Goal: Information Seeking & Learning: Compare options

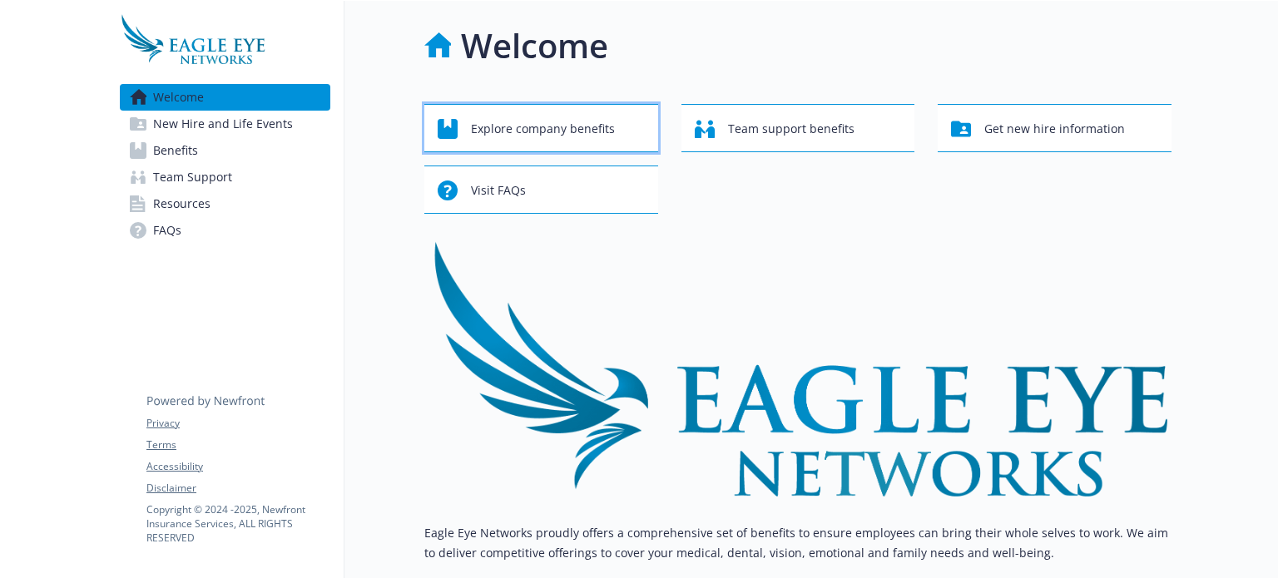
click button "Explore company benefits" at bounding box center [541, 128] width 234 height 48
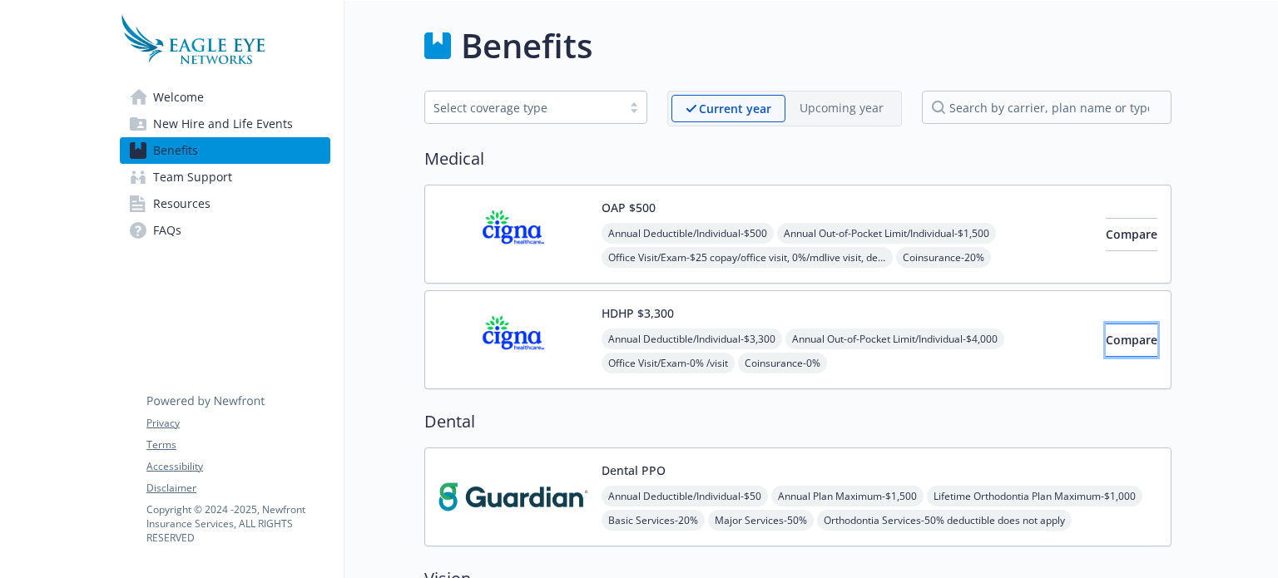
click button "Compare" at bounding box center [1131, 340] width 52 height 33
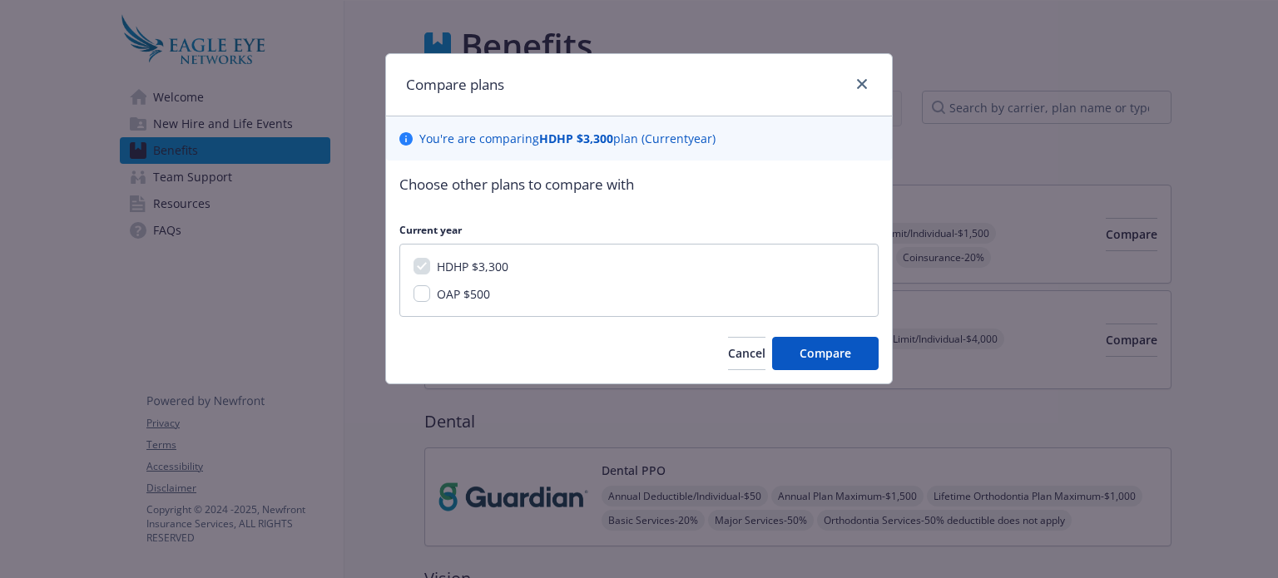
click at [871, 78] on div at bounding box center [858, 85] width 27 height 22
click at [472, 283] on div "HDHP $3,300 OAP $500" at bounding box center [638, 280] width 479 height 73
click at [457, 294] on span "OAP $500" at bounding box center [463, 294] width 53 height 16
click at [430, 294] on input "OAP $500" at bounding box center [421, 293] width 17 height 17
checkbox input "true"
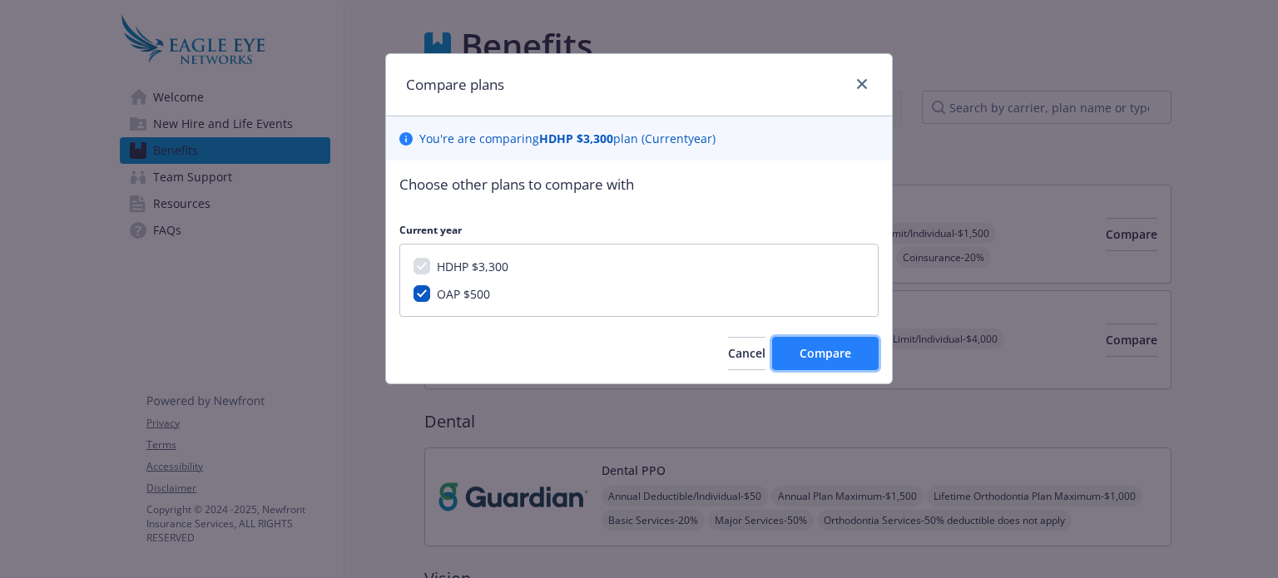
click button "Compare" at bounding box center [825, 353] width 106 height 33
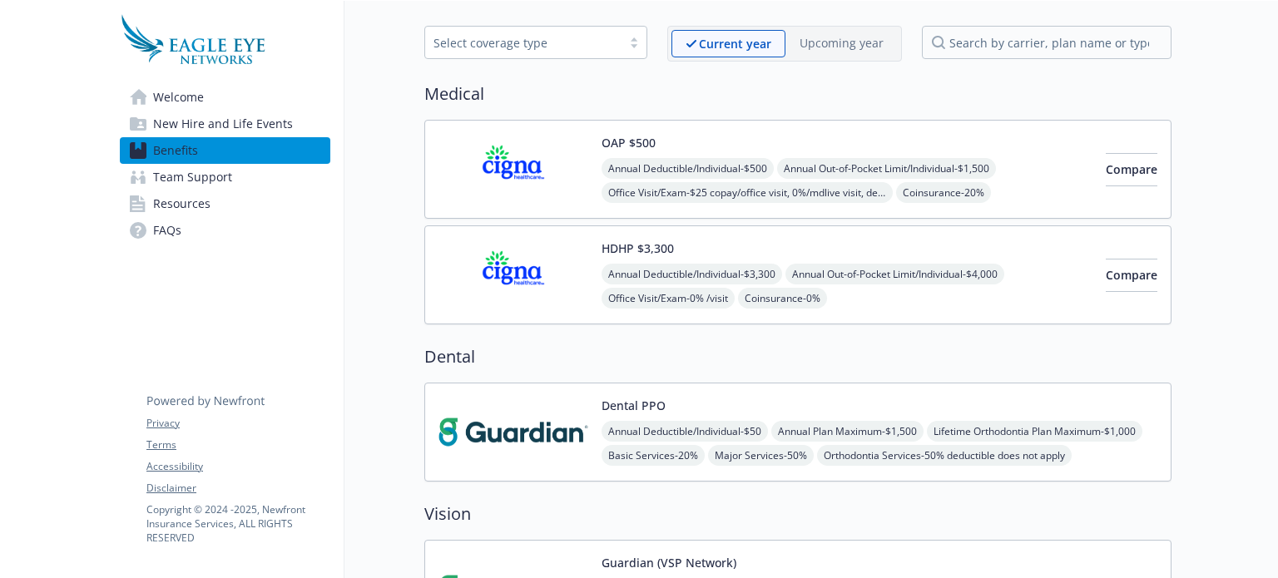
scroll to position [8, 0]
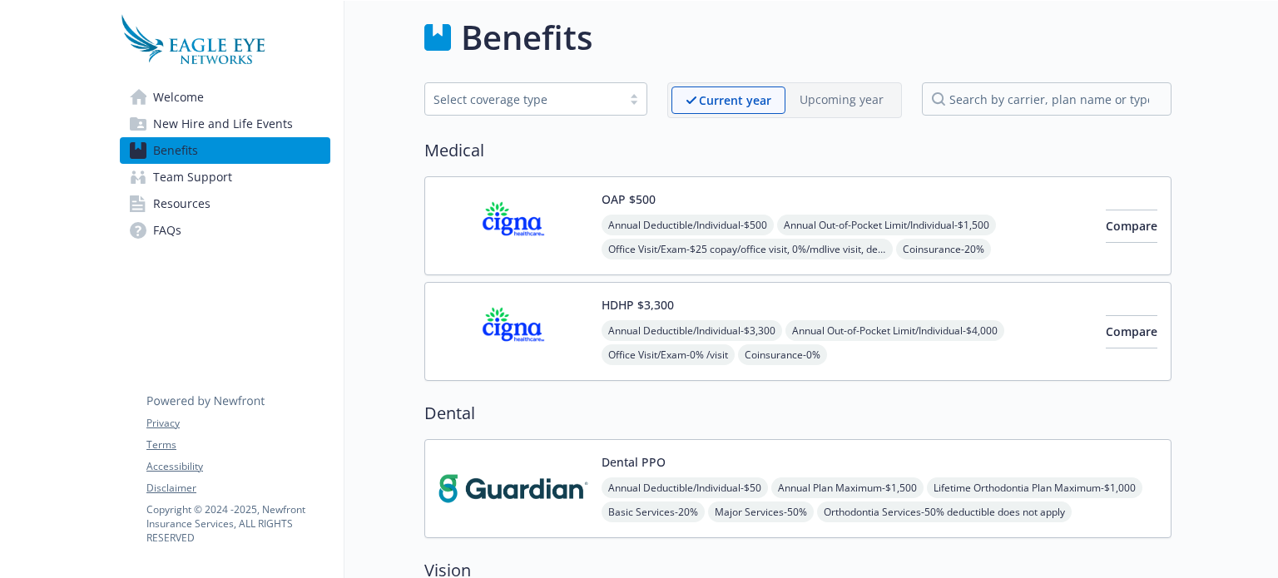
click at [181, 180] on span "Team Support" at bounding box center [192, 177] width 79 height 27
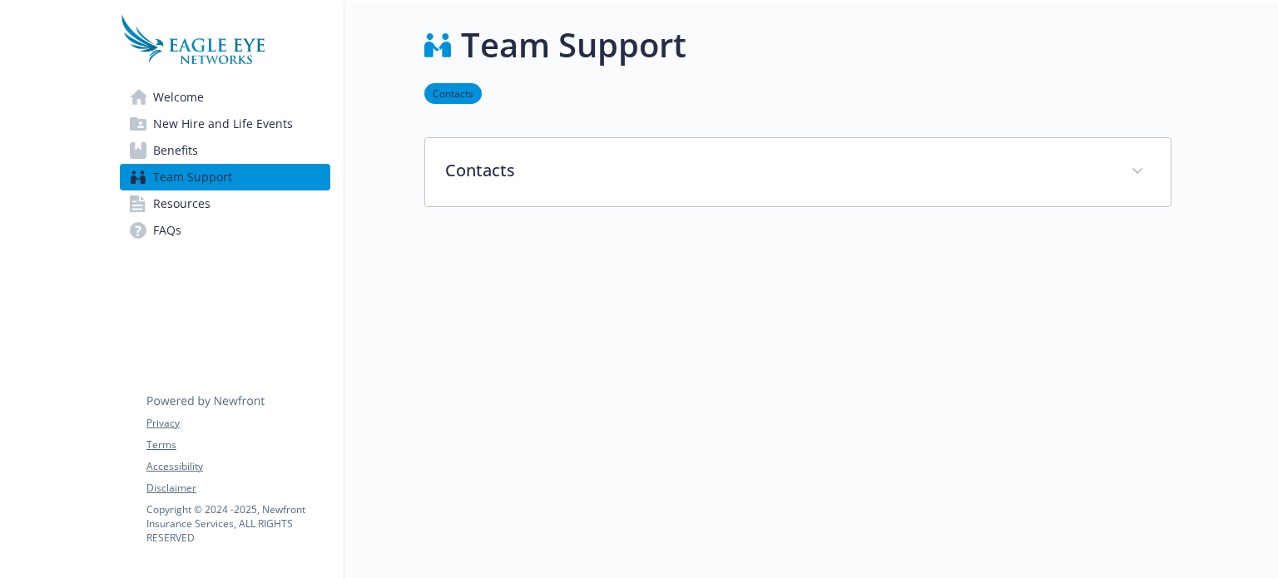
click at [203, 103] on span "Welcome" at bounding box center [178, 97] width 51 height 27
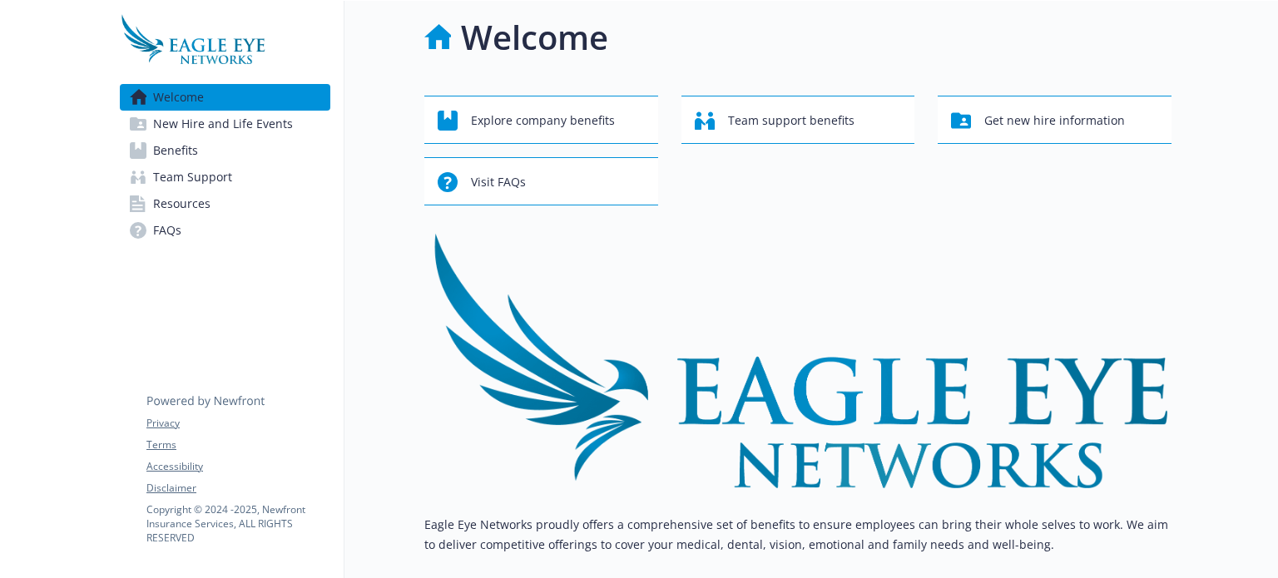
click at [208, 126] on span "New Hire and Life Events" at bounding box center [223, 124] width 140 height 27
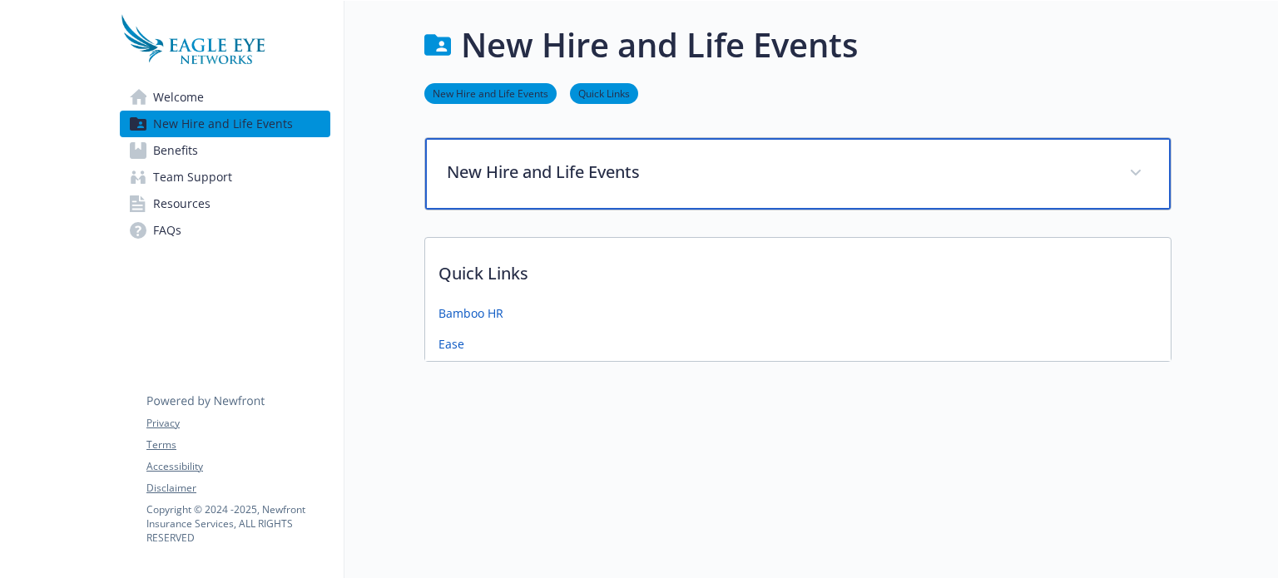
click at [590, 184] on div "New Hire and Life Events" at bounding box center [797, 174] width 745 height 72
click at [1042, 169] on p "New Hire and Life Events" at bounding box center [778, 172] width 662 height 25
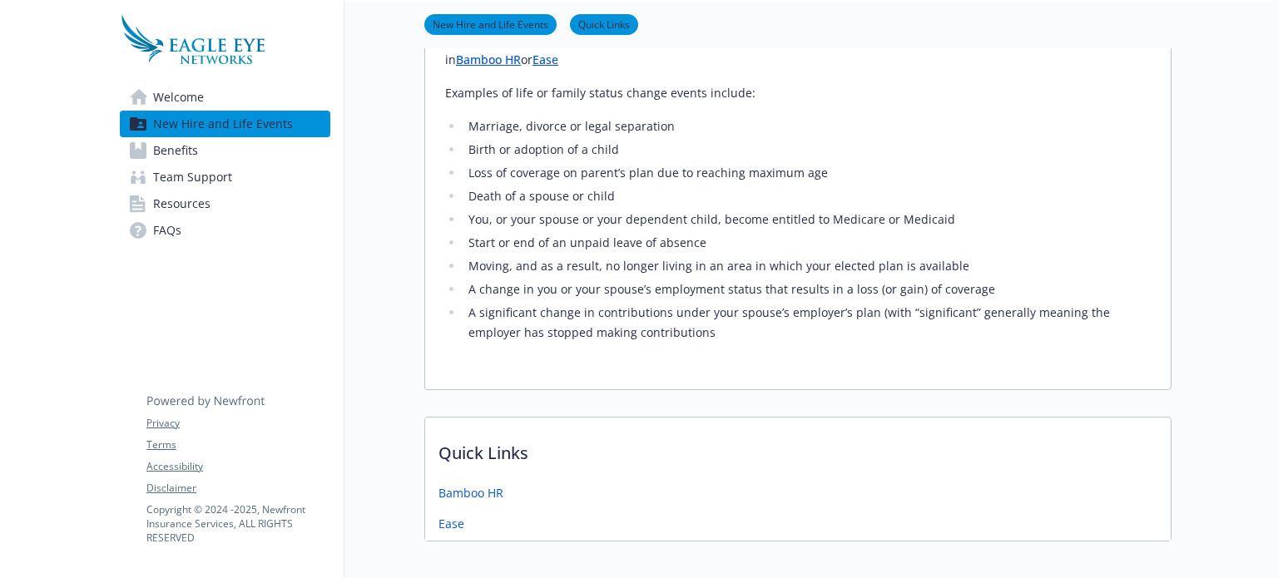
scroll to position [424, 0]
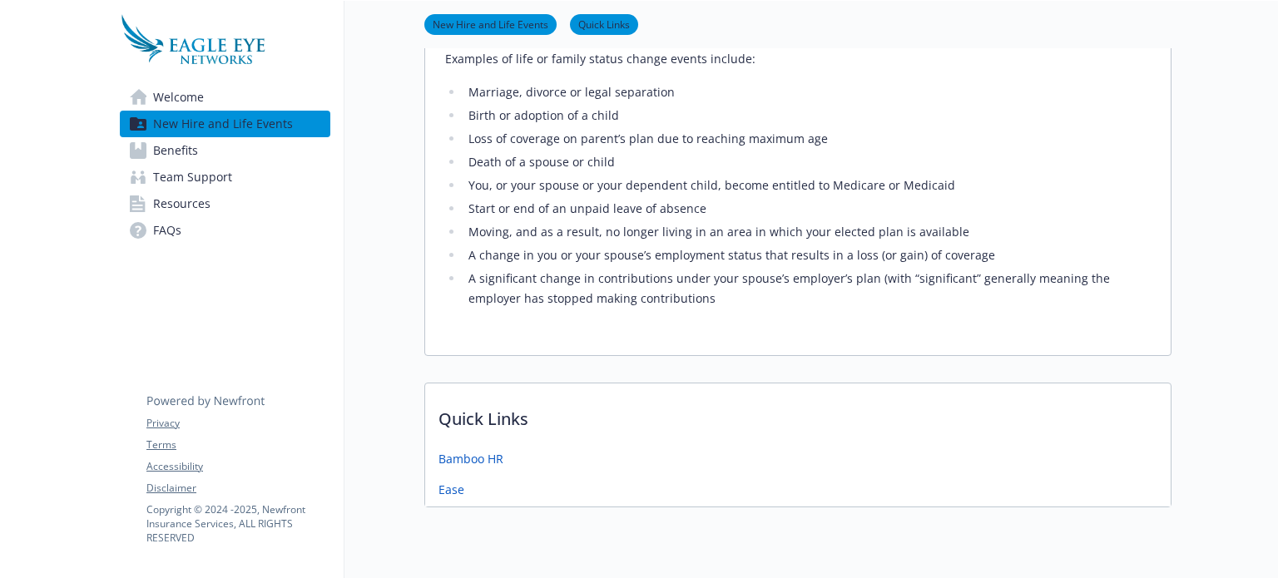
click at [176, 191] on span "Resources" at bounding box center [181, 203] width 57 height 27
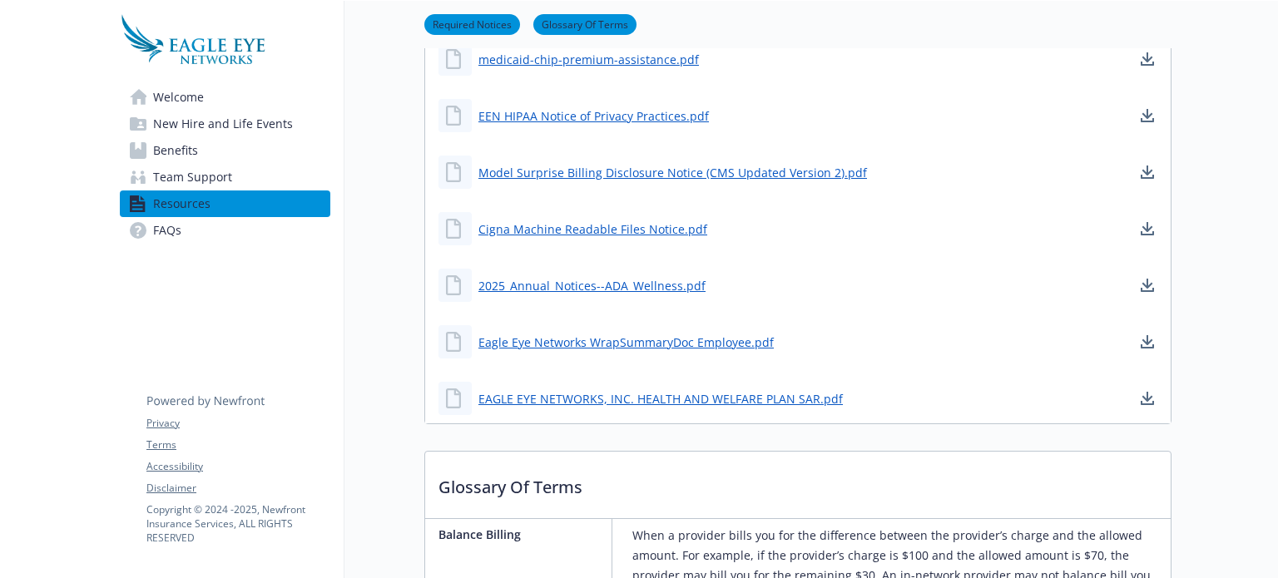
click at [177, 182] on span "Team Support" at bounding box center [192, 177] width 79 height 27
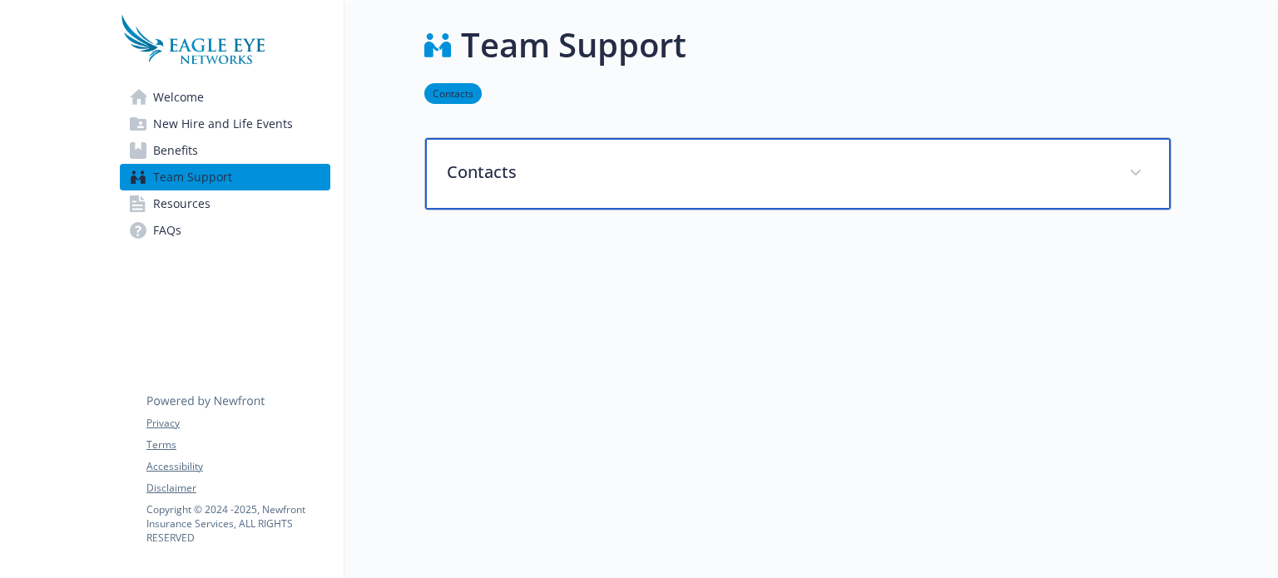
click at [715, 160] on p "Contacts" at bounding box center [778, 172] width 662 height 25
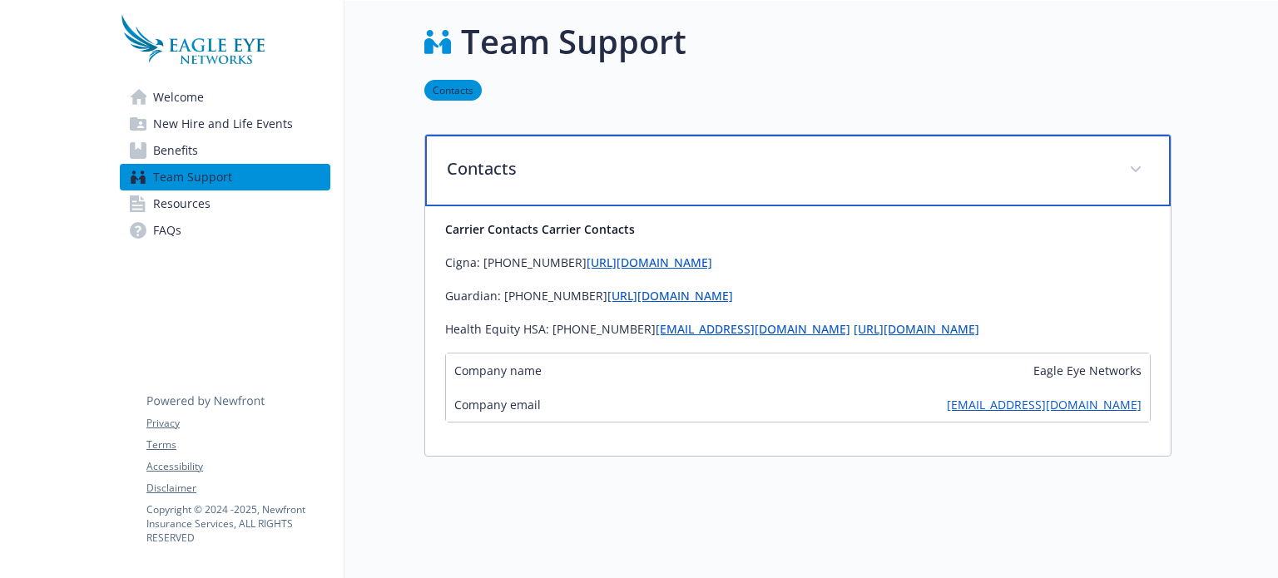
scroll to position [0, 0]
